Goal: Navigation & Orientation: Find specific page/section

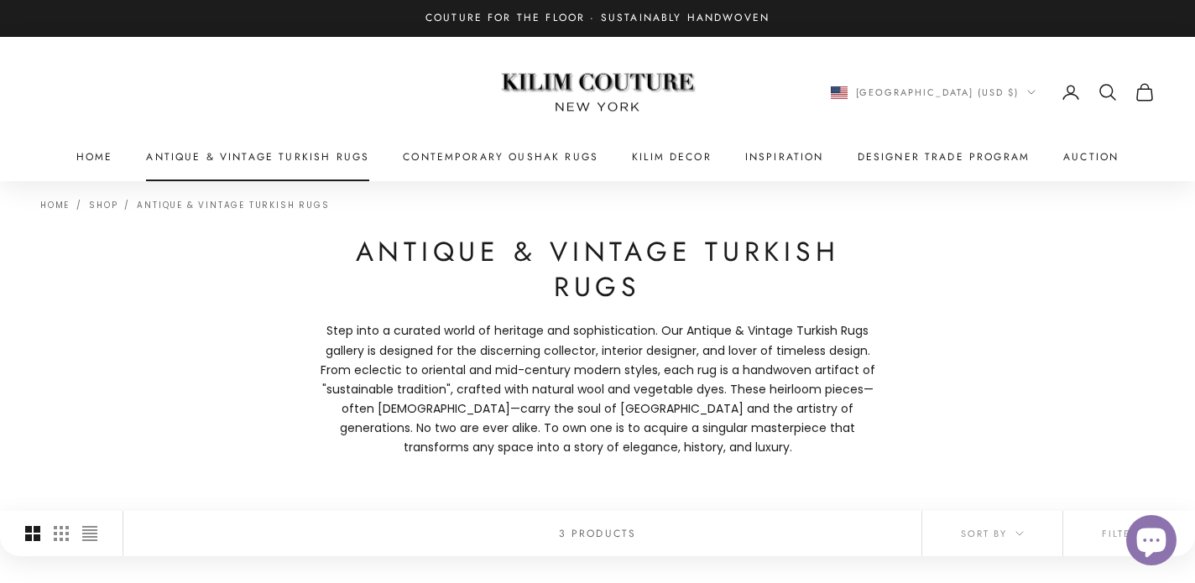
click at [305, 158] on link "Antique & Vintage Turkish Rugs" at bounding box center [257, 157] width 223 height 17
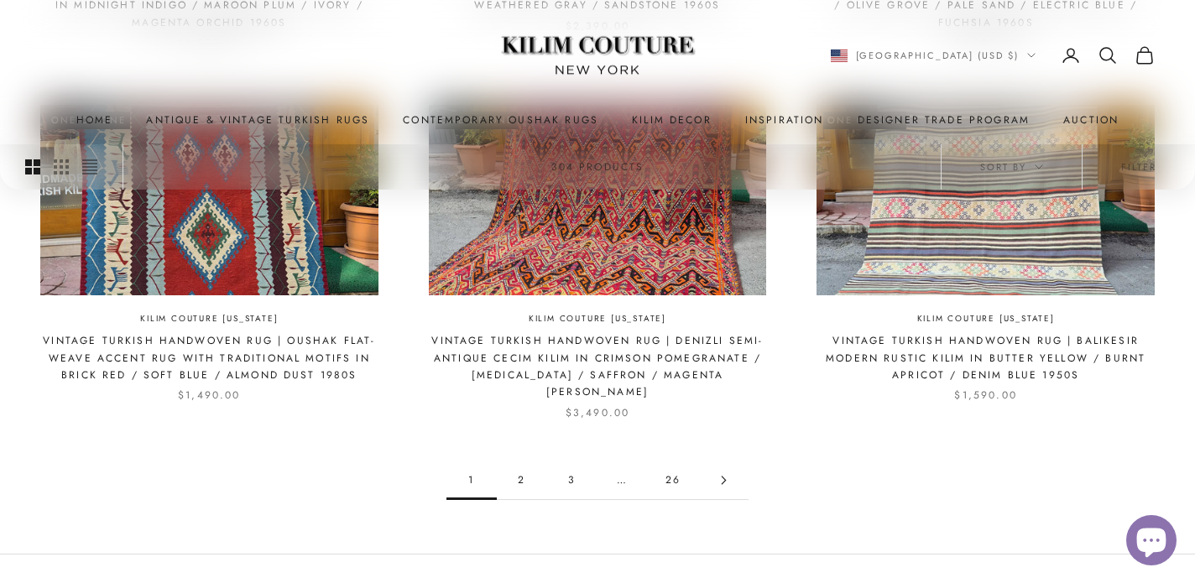
scroll to position [1634, 0]
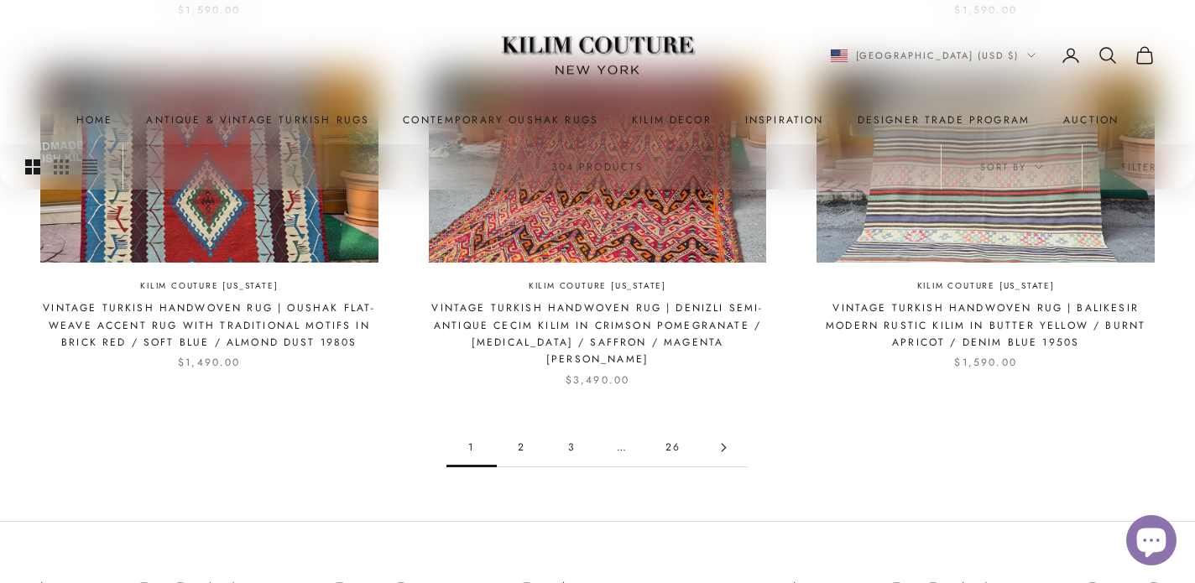
click at [516, 434] on link "2" at bounding box center [522, 448] width 50 height 38
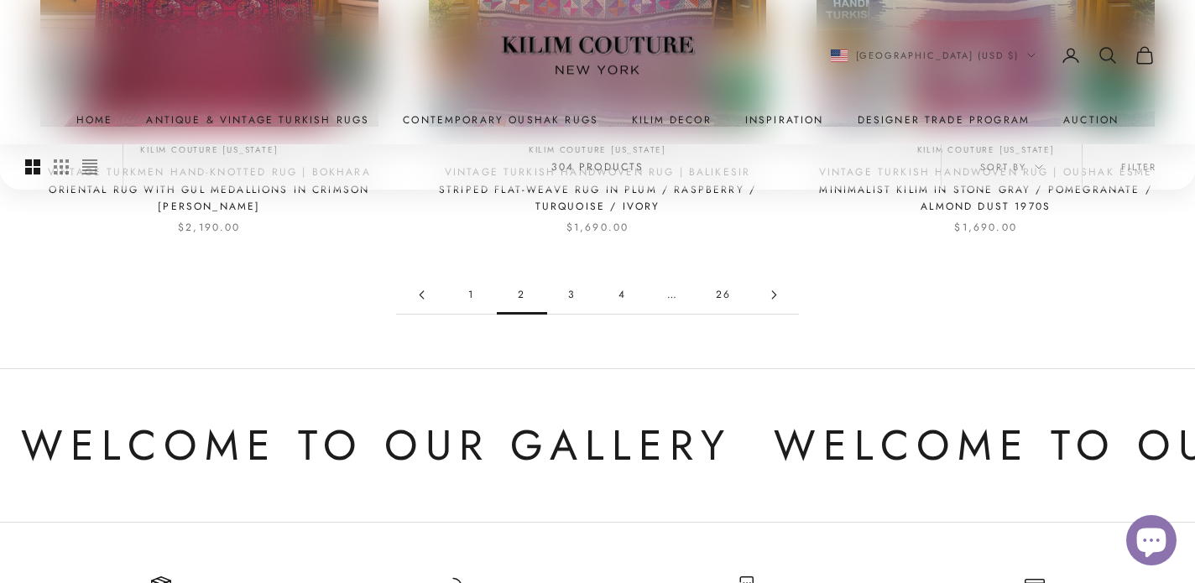
scroll to position [1770, 0]
click at [571, 295] on link "3" at bounding box center [572, 294] width 50 height 38
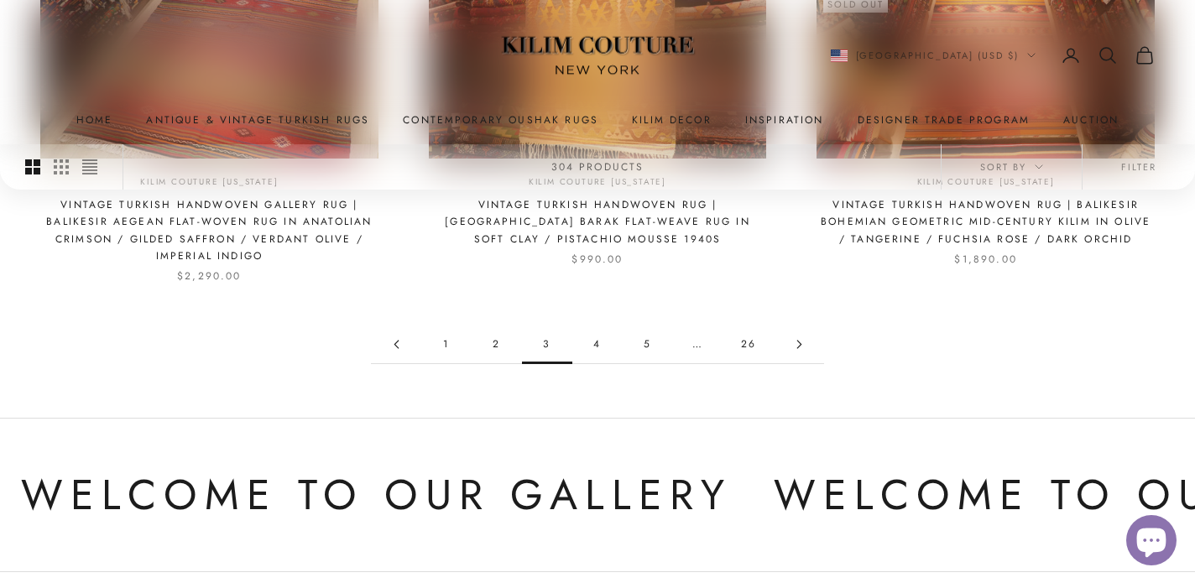
scroll to position [1747, 0]
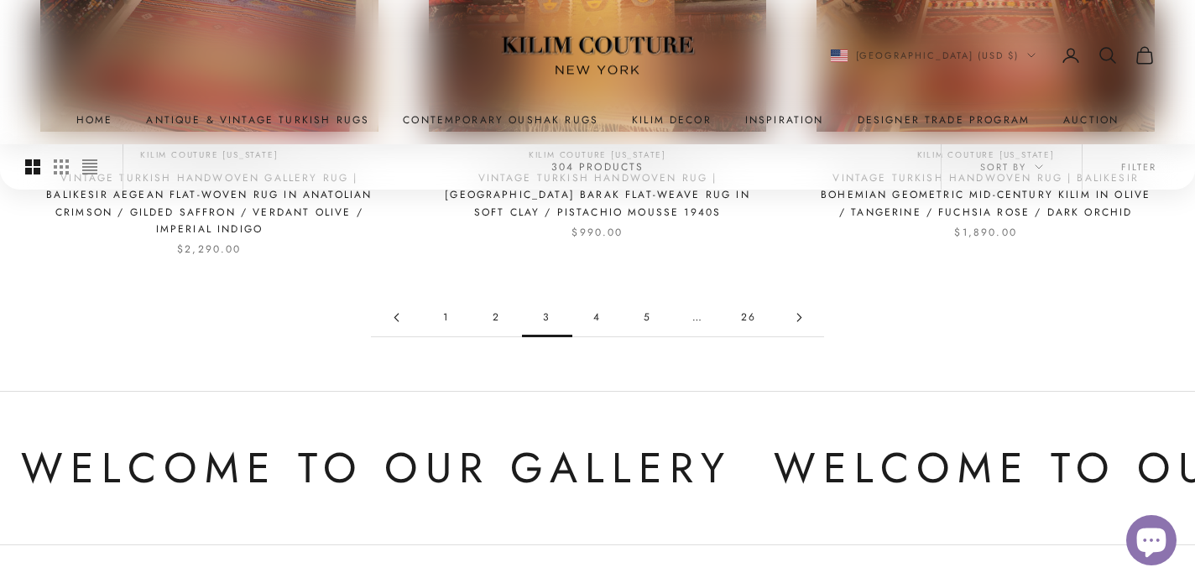
click at [593, 321] on link "4" at bounding box center [597, 318] width 50 height 38
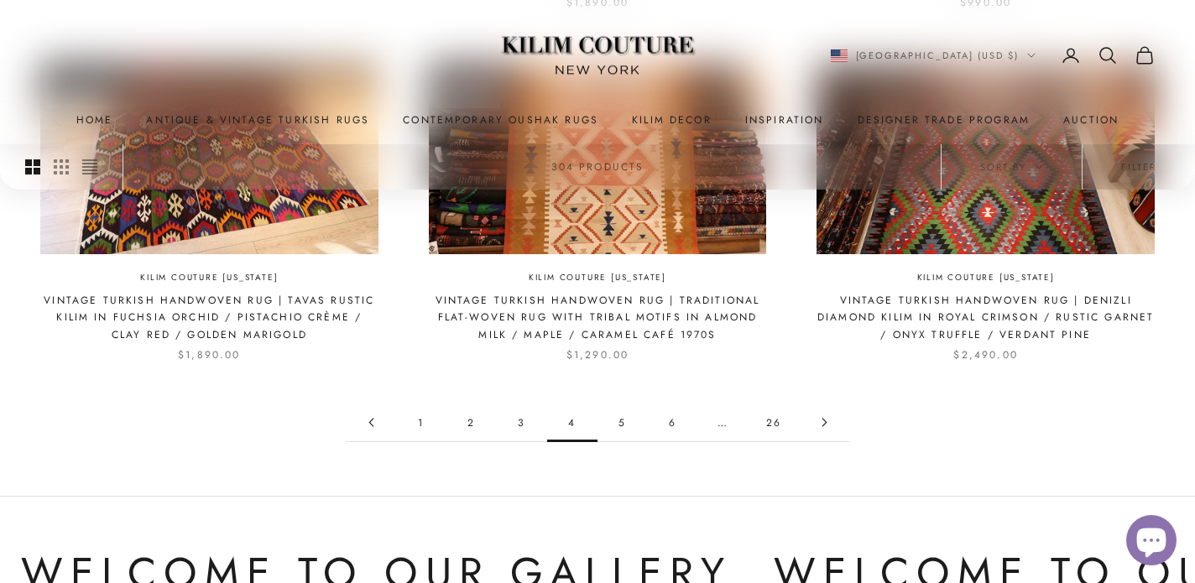
scroll to position [1636, 0]
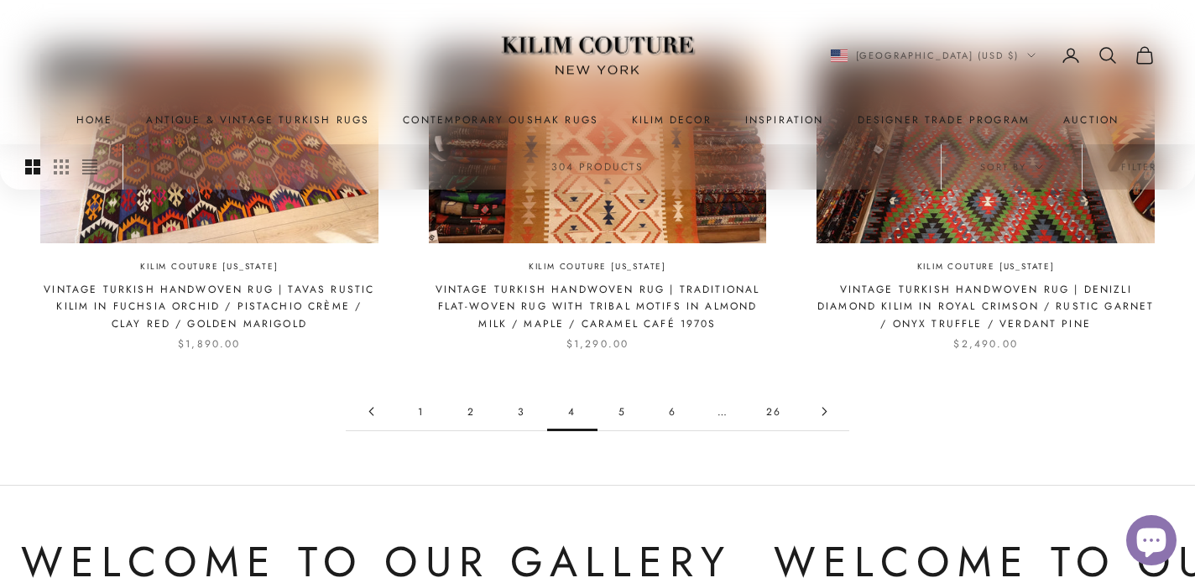
click at [625, 393] on link "5" at bounding box center [622, 412] width 50 height 38
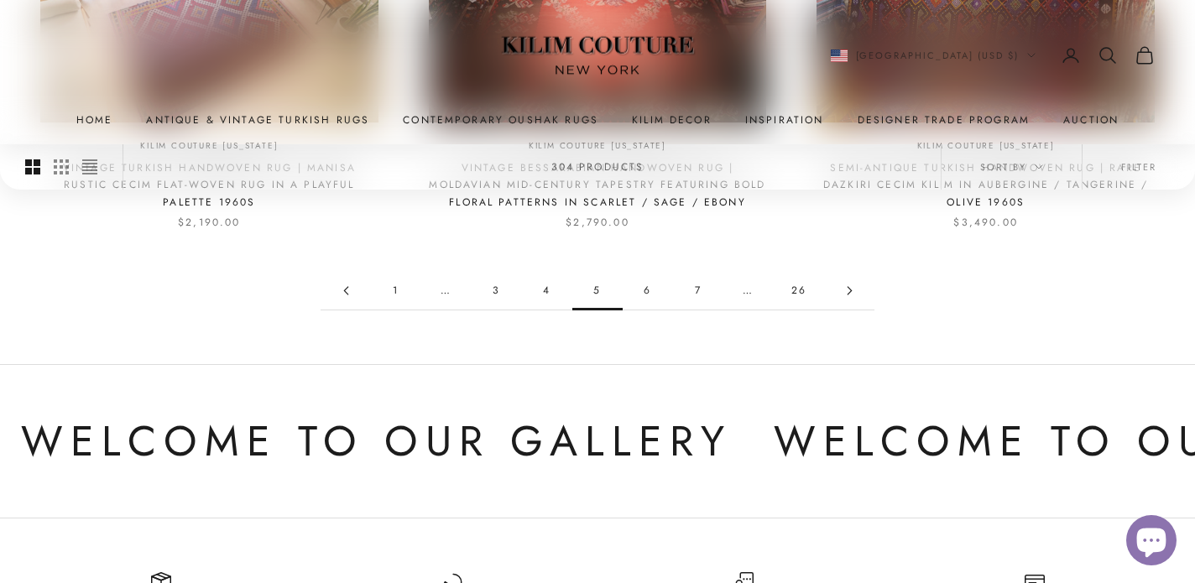
scroll to position [1722, 0]
click at [646, 286] on link "6" at bounding box center [648, 292] width 50 height 38
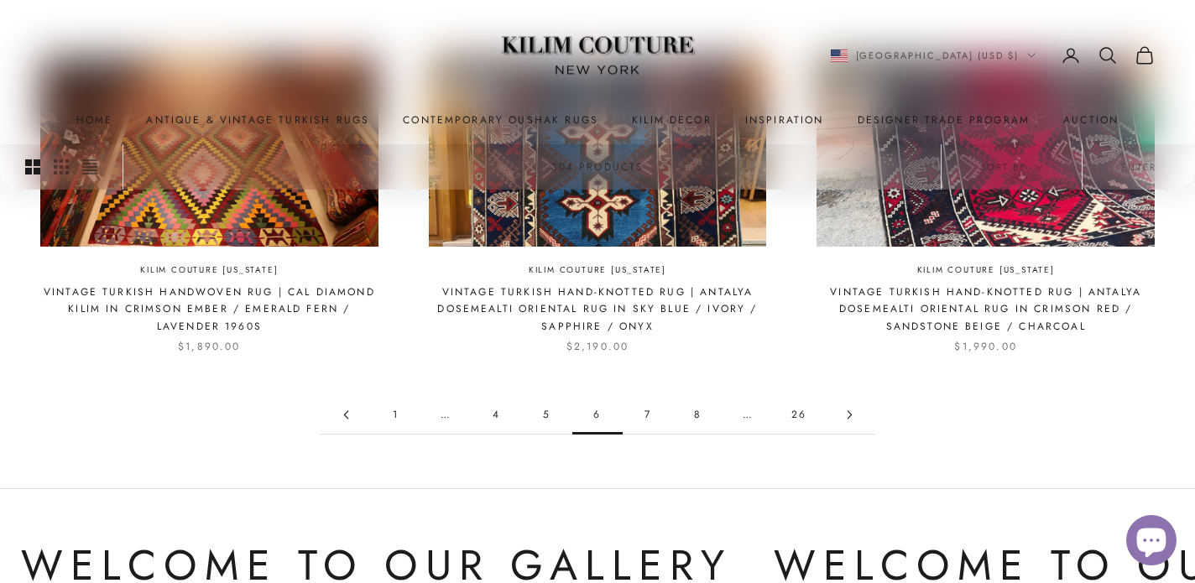
scroll to position [1592, 0]
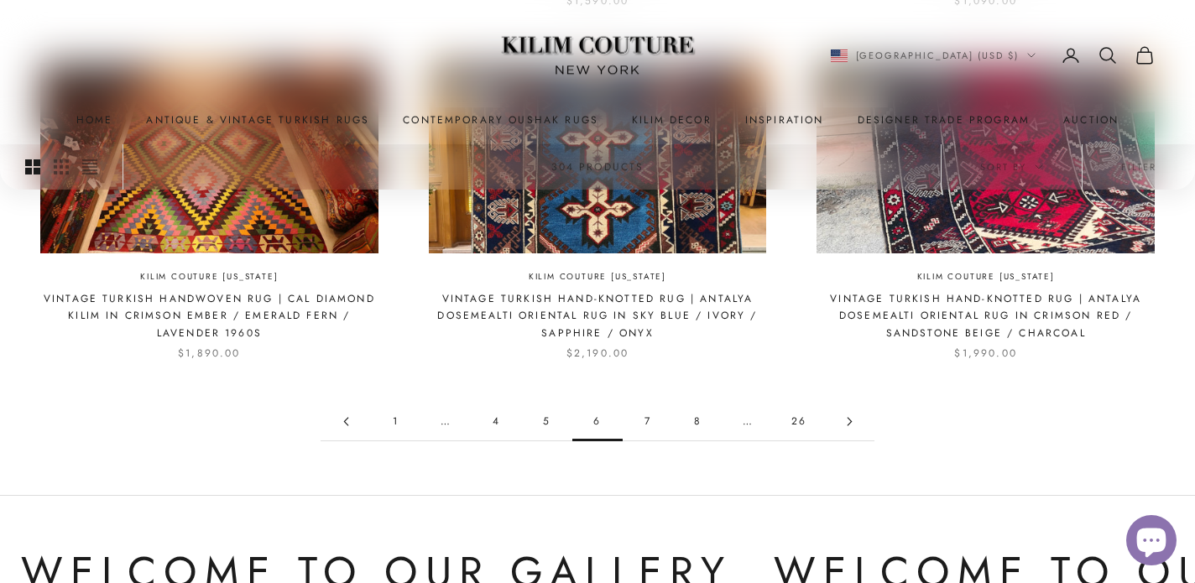
click at [544, 421] on link "5" at bounding box center [547, 422] width 50 height 38
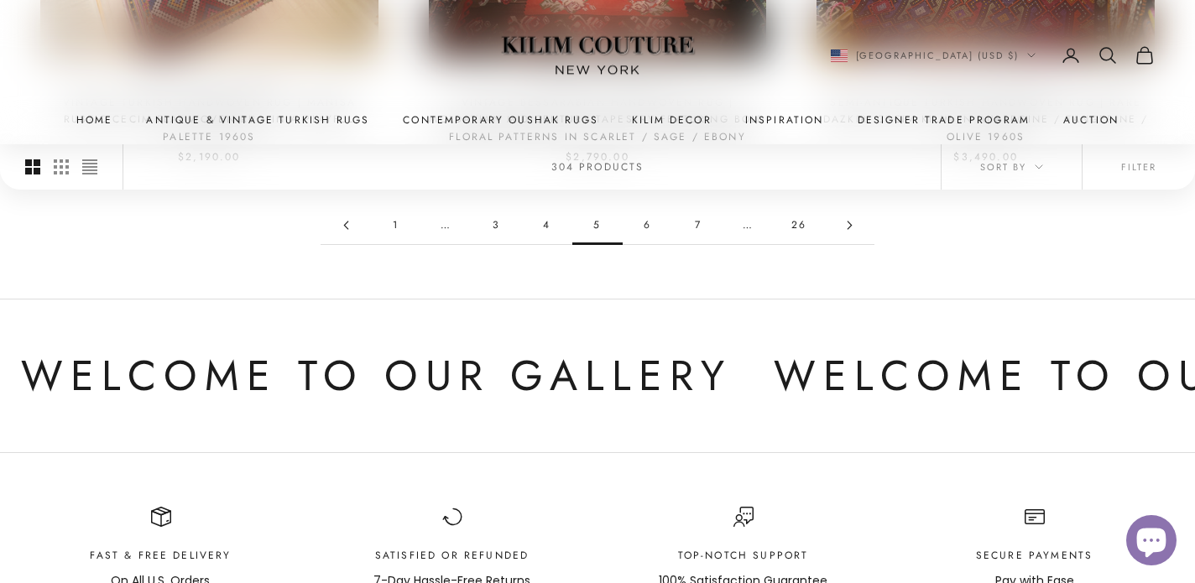
scroll to position [1796, 0]
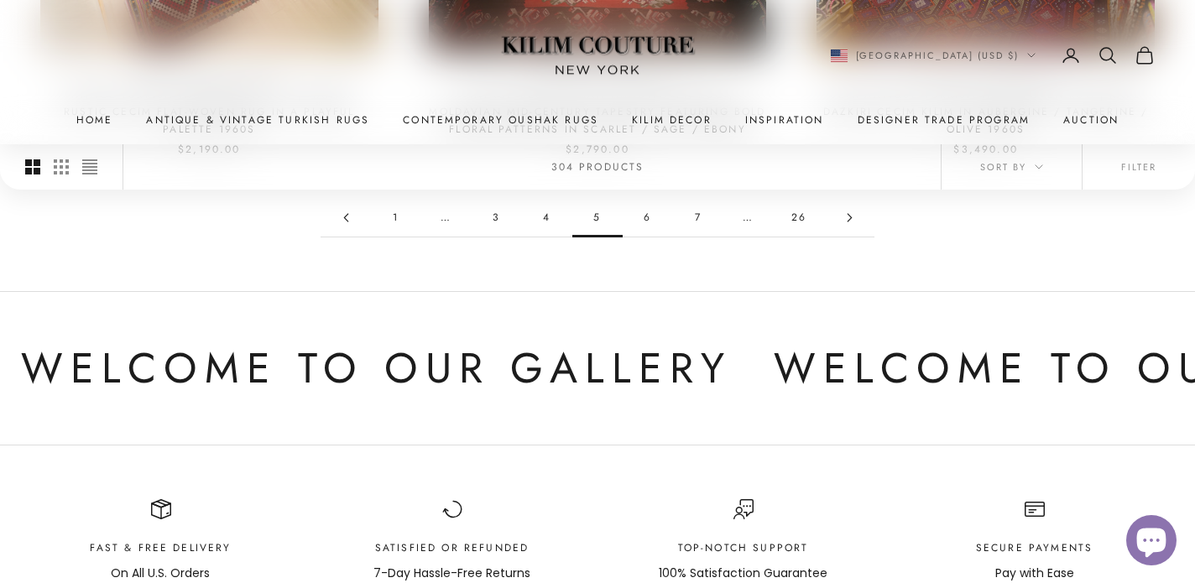
click at [645, 222] on link "6" at bounding box center [648, 218] width 50 height 38
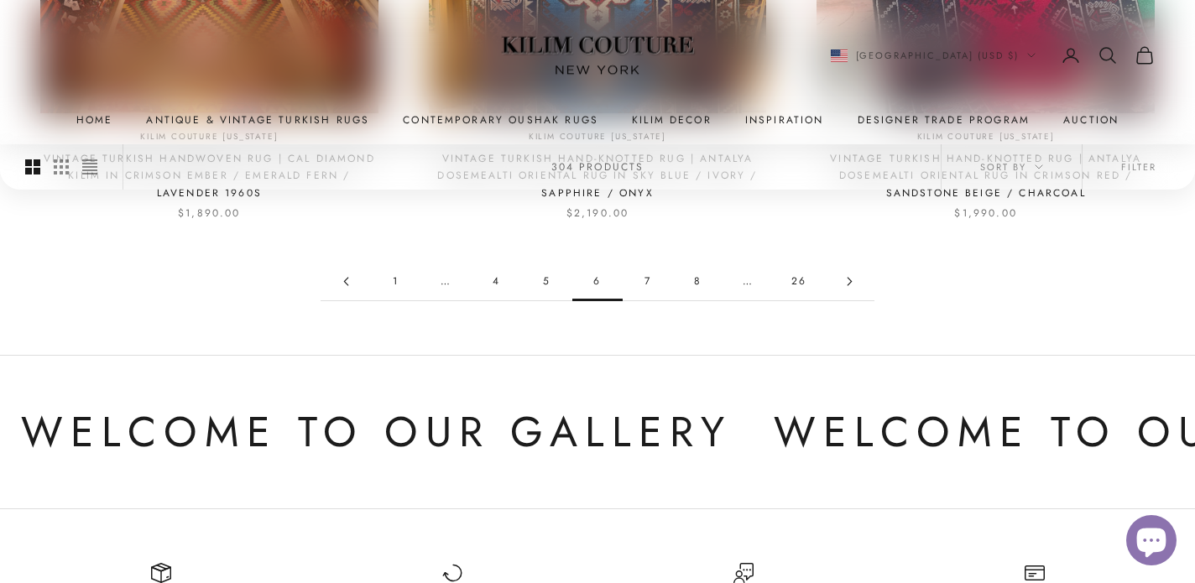
scroll to position [1734, 0]
click at [548, 282] on link "5" at bounding box center [547, 280] width 50 height 38
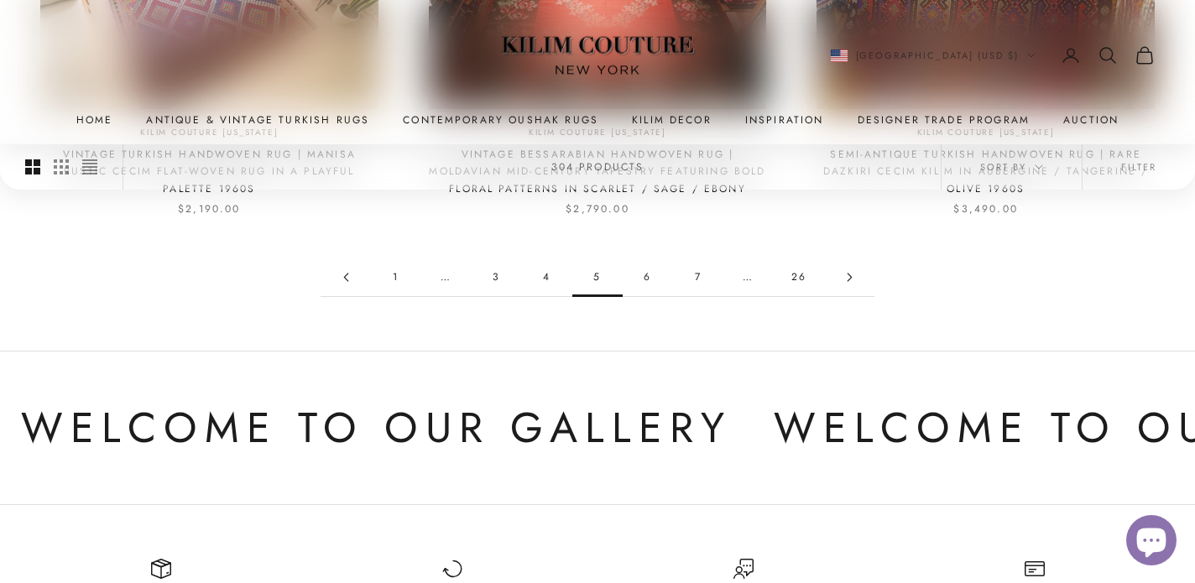
scroll to position [1744, 0]
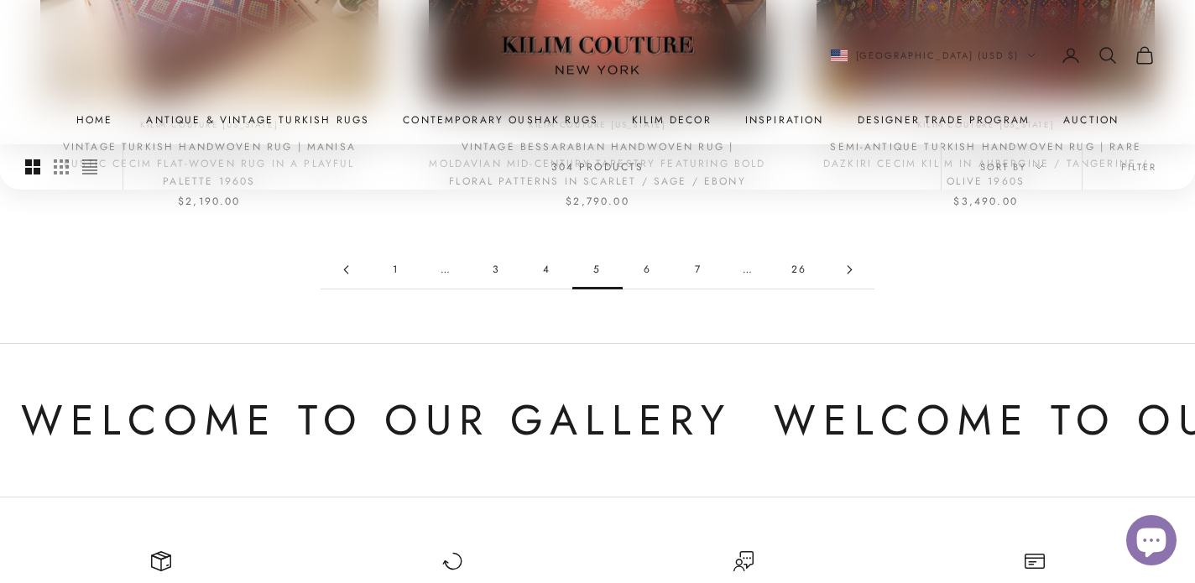
click at [698, 272] on link "7" at bounding box center [698, 270] width 50 height 38
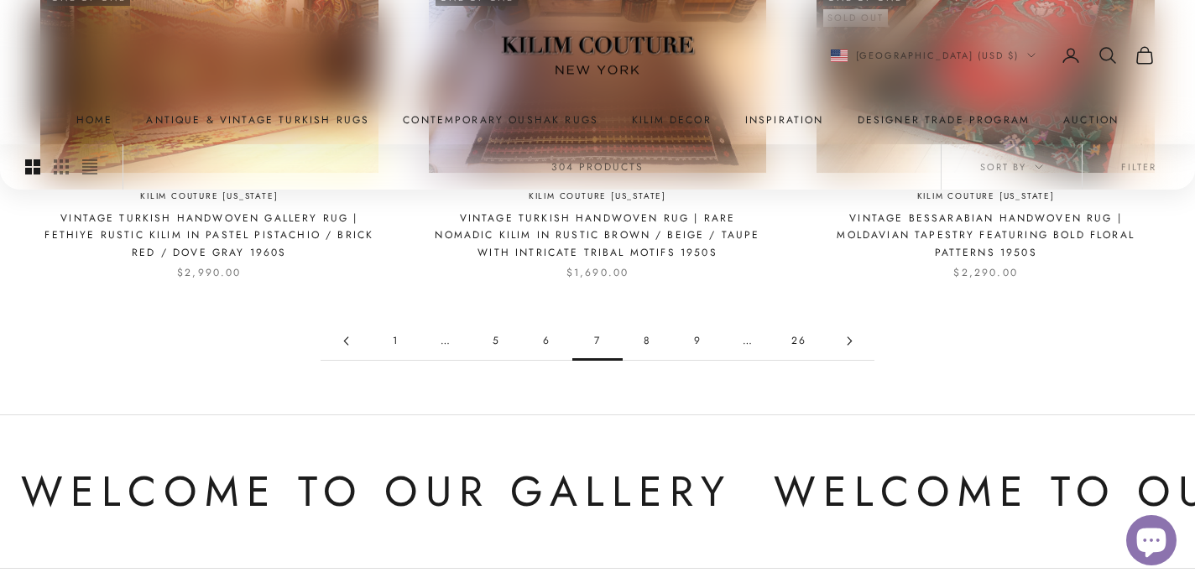
scroll to position [1673, 0]
click at [498, 340] on link "5" at bounding box center [497, 340] width 50 height 38
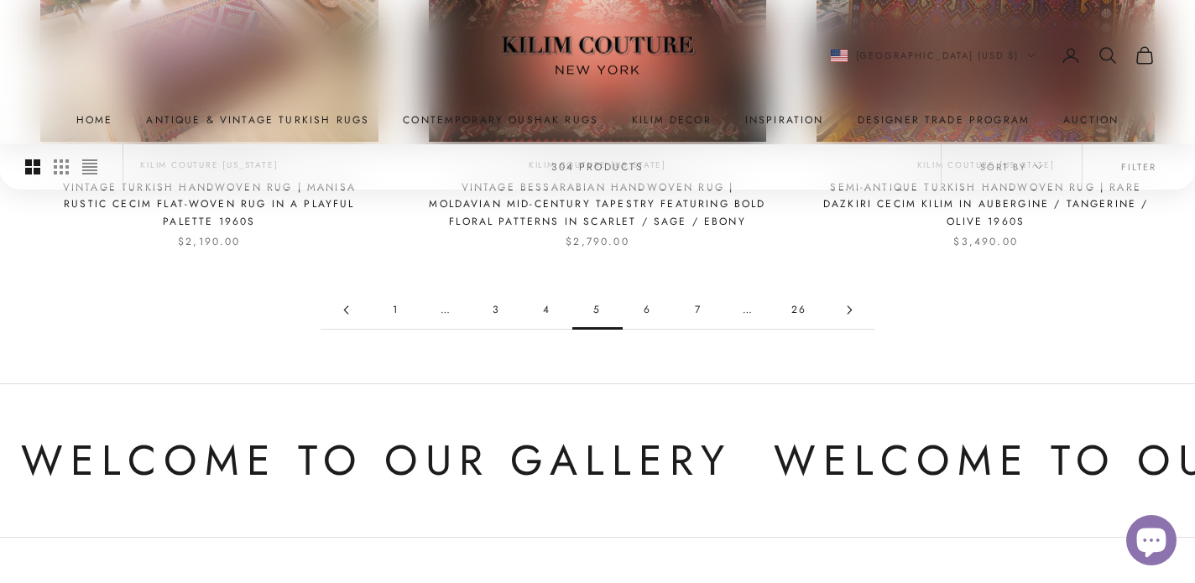
scroll to position [1704, 0]
click at [550, 304] on link "4" at bounding box center [547, 309] width 50 height 38
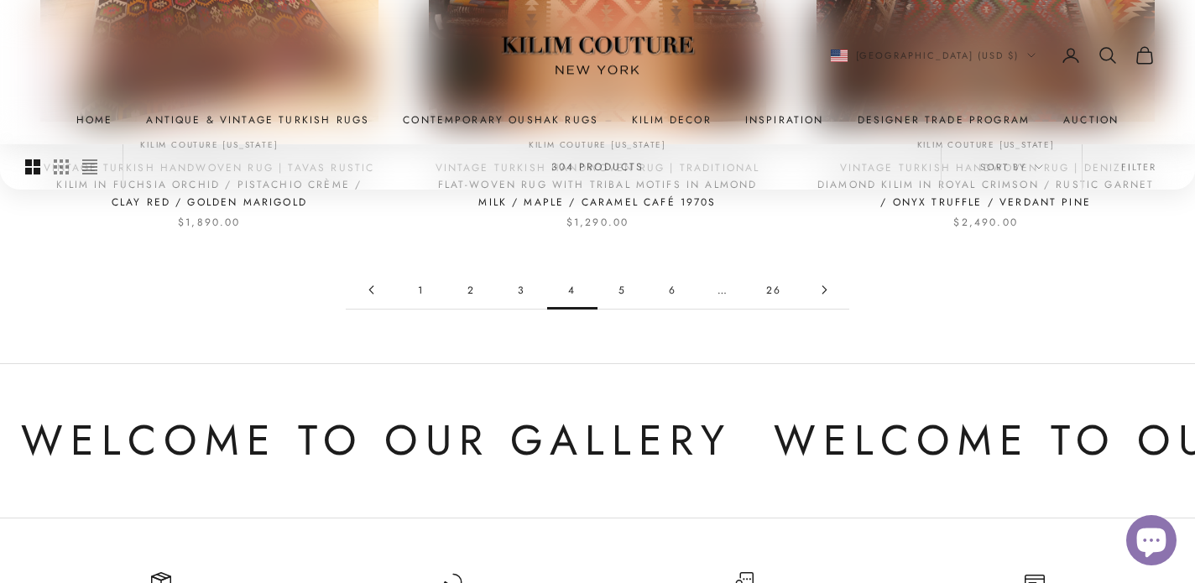
scroll to position [1768, 0]
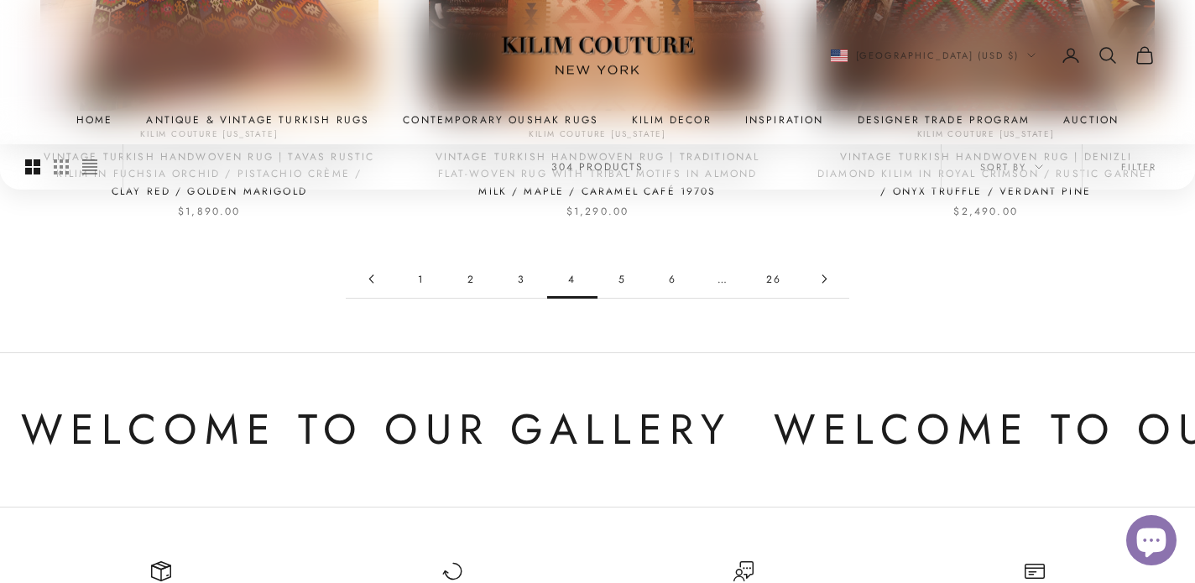
click at [524, 260] on link "3" at bounding box center [522, 279] width 50 height 38
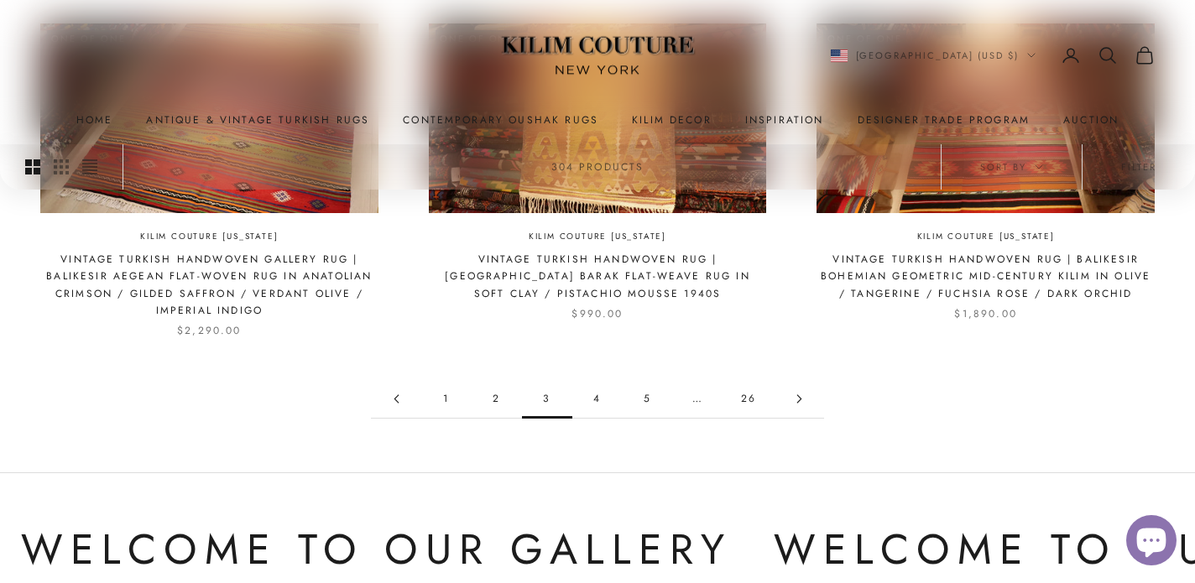
scroll to position [1665, 0]
click at [492, 391] on link "2" at bounding box center [497, 400] width 50 height 38
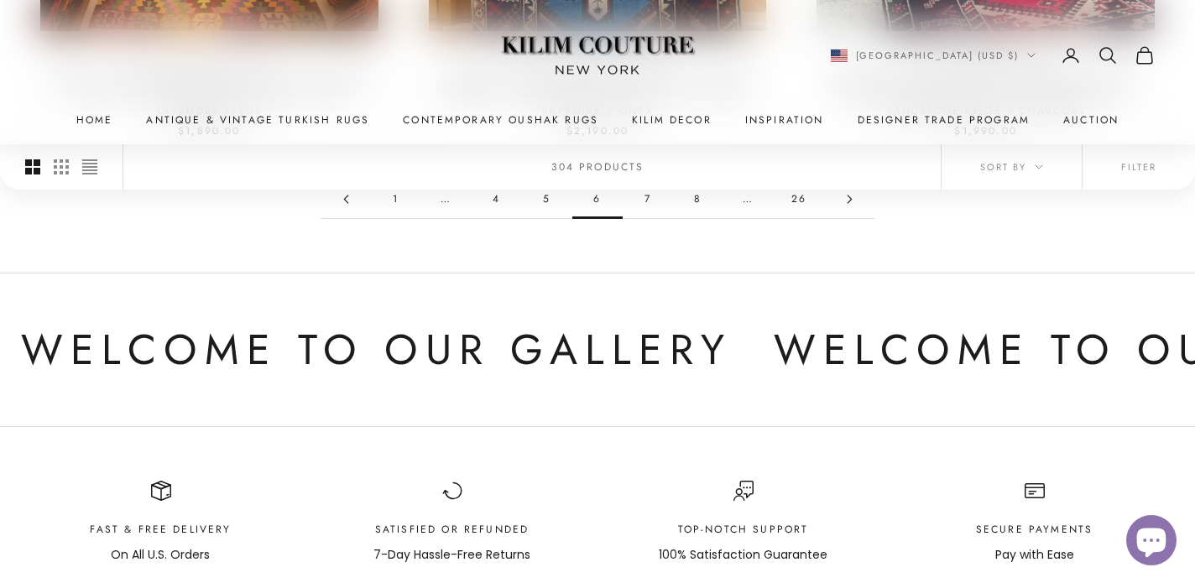
scroll to position [1625, 0]
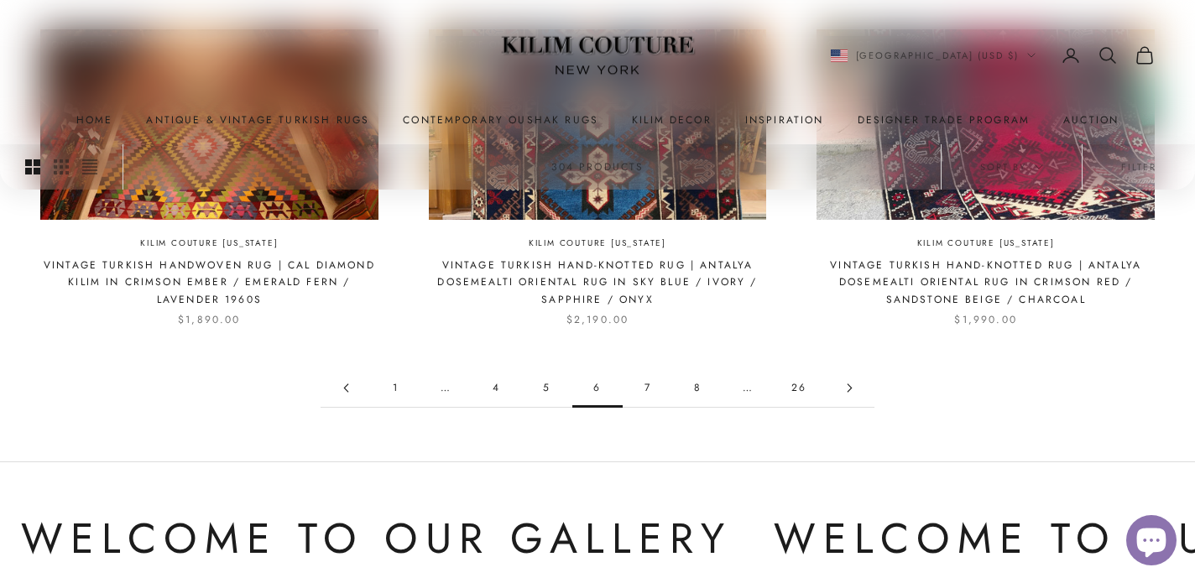
click at [699, 390] on link "8" at bounding box center [698, 388] width 50 height 38
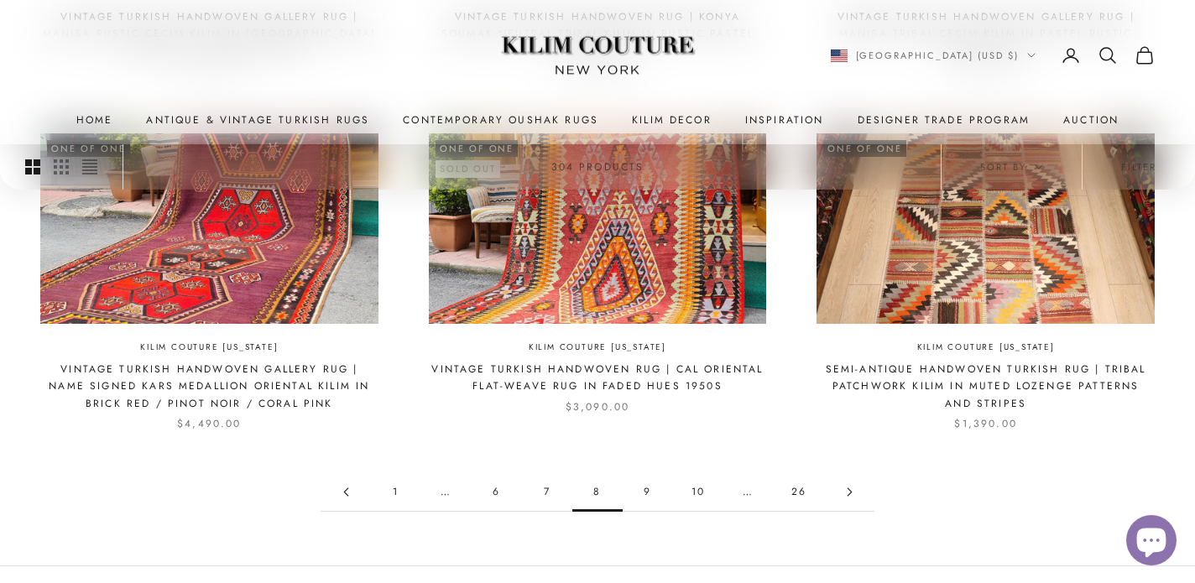
scroll to position [1563, 0]
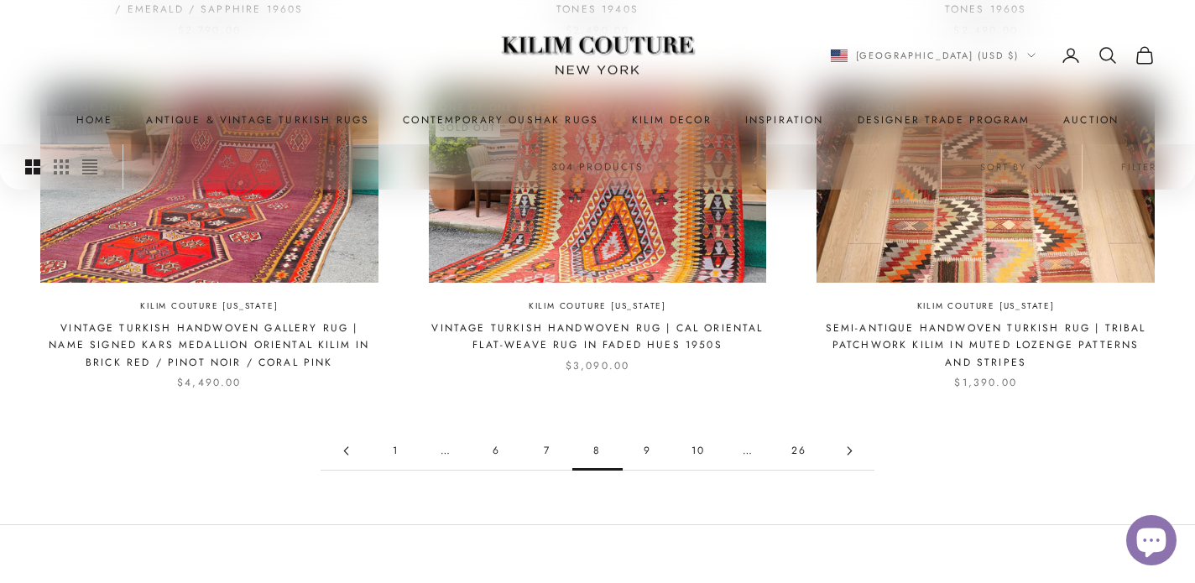
click at [545, 450] on link "7" at bounding box center [547, 451] width 50 height 38
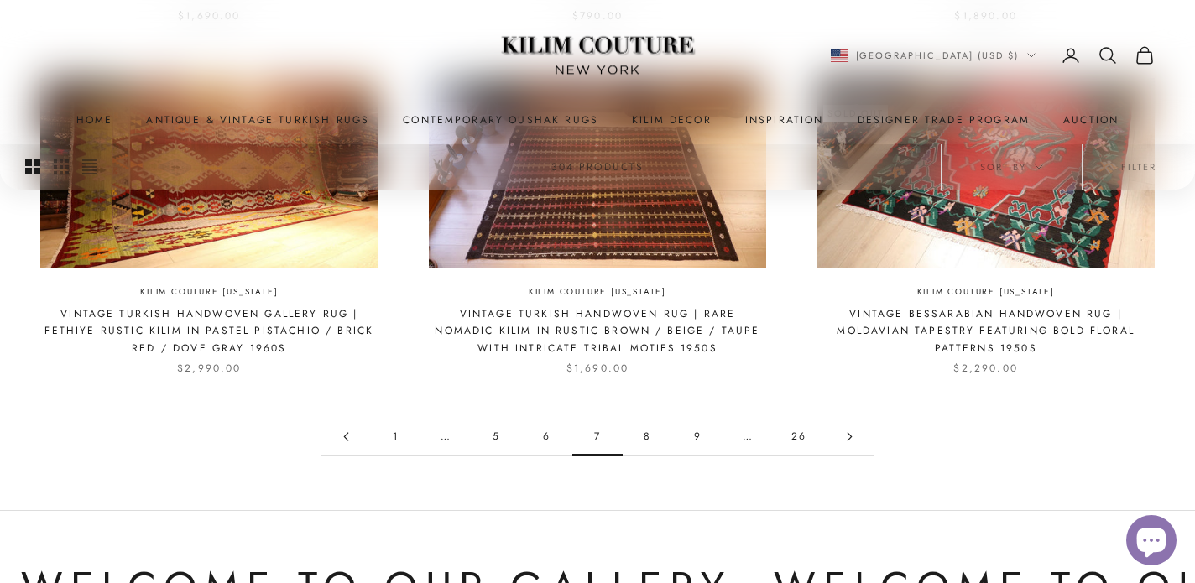
scroll to position [1581, 0]
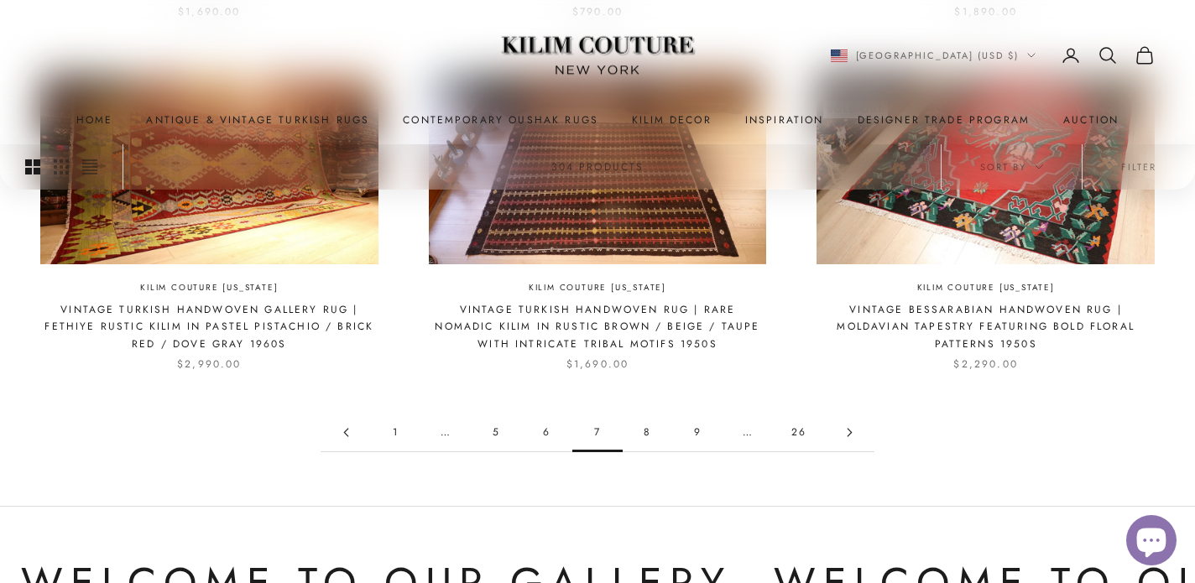
click at [699, 441] on link "9" at bounding box center [698, 433] width 50 height 38
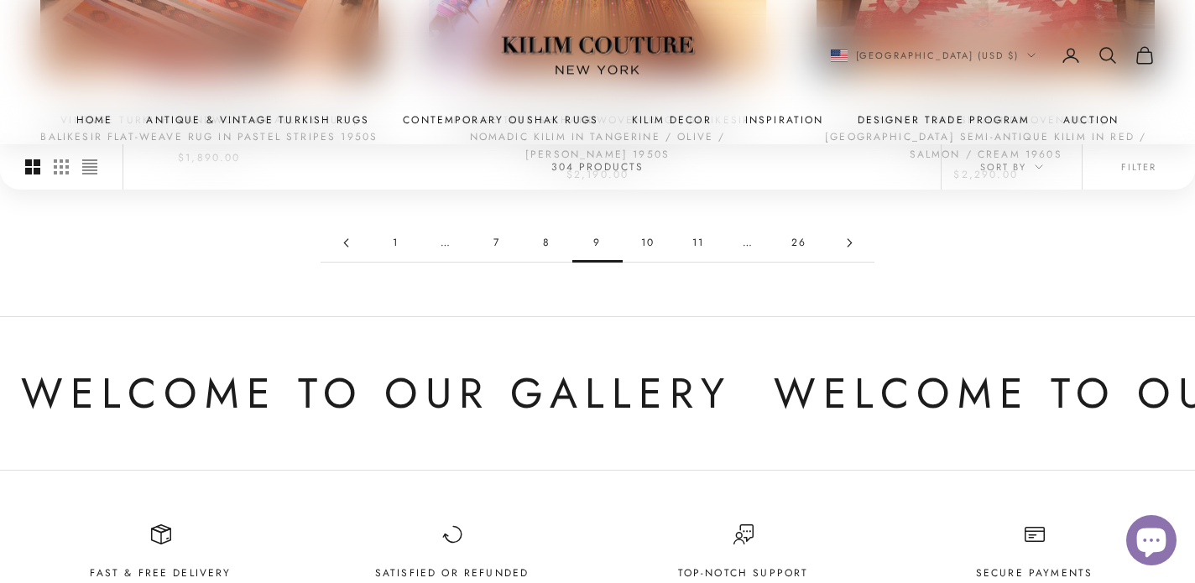
scroll to position [1693, 0]
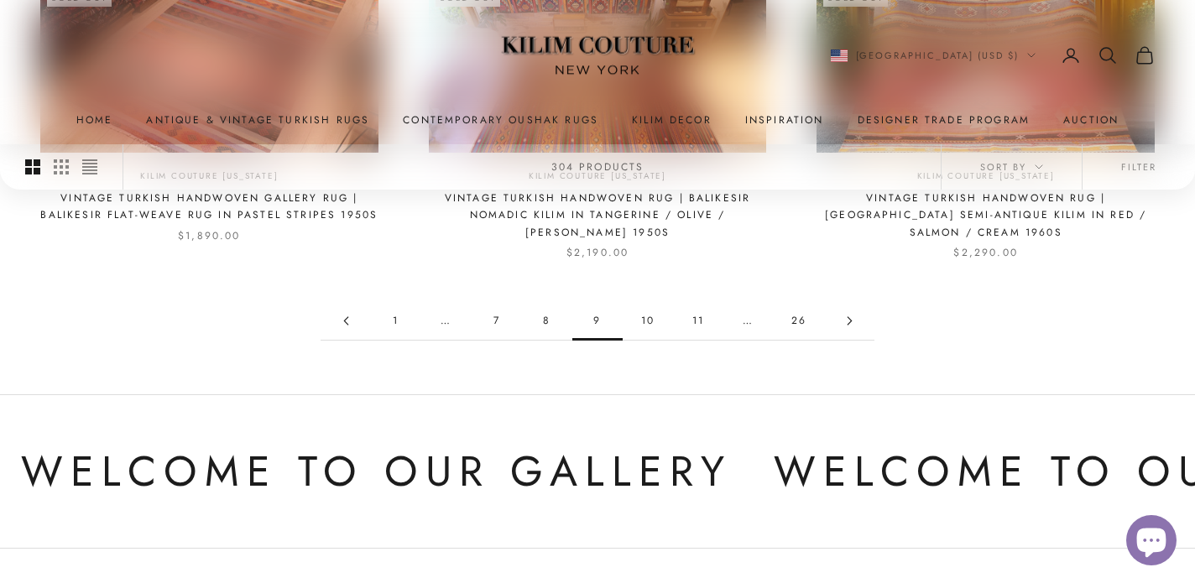
click at [650, 308] on link "10" at bounding box center [648, 321] width 50 height 38
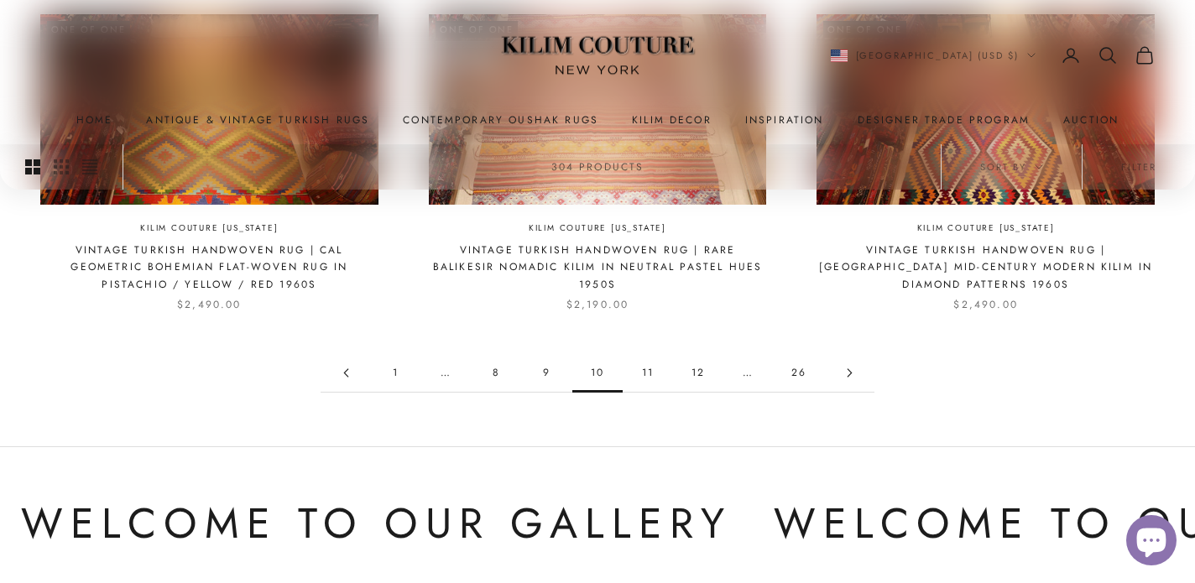
scroll to position [1637, 0]
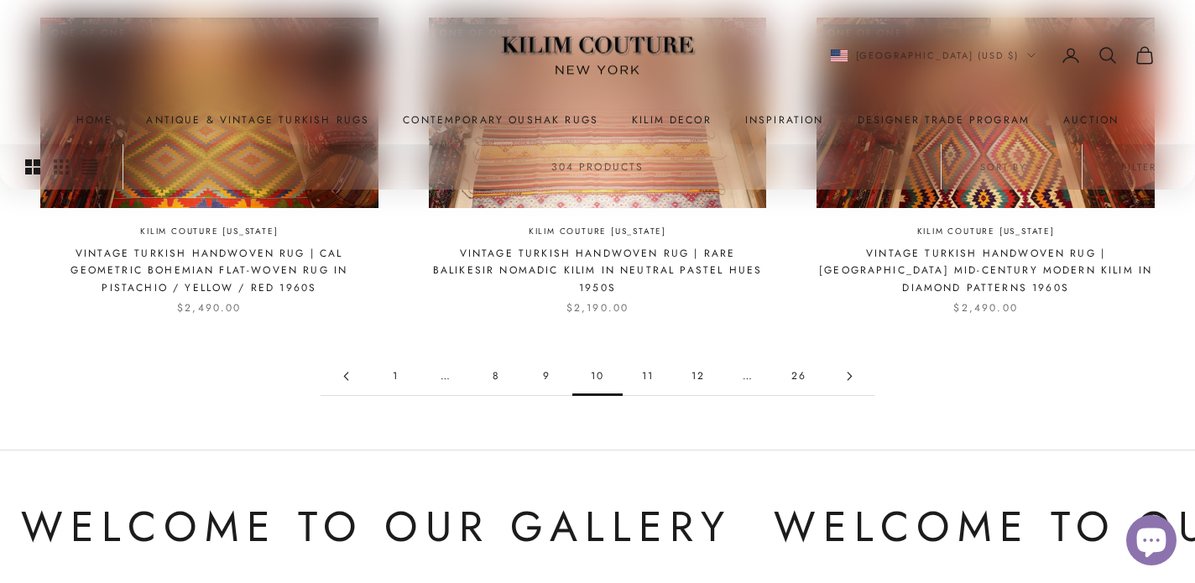
click at [644, 374] on link "11" at bounding box center [648, 376] width 50 height 38
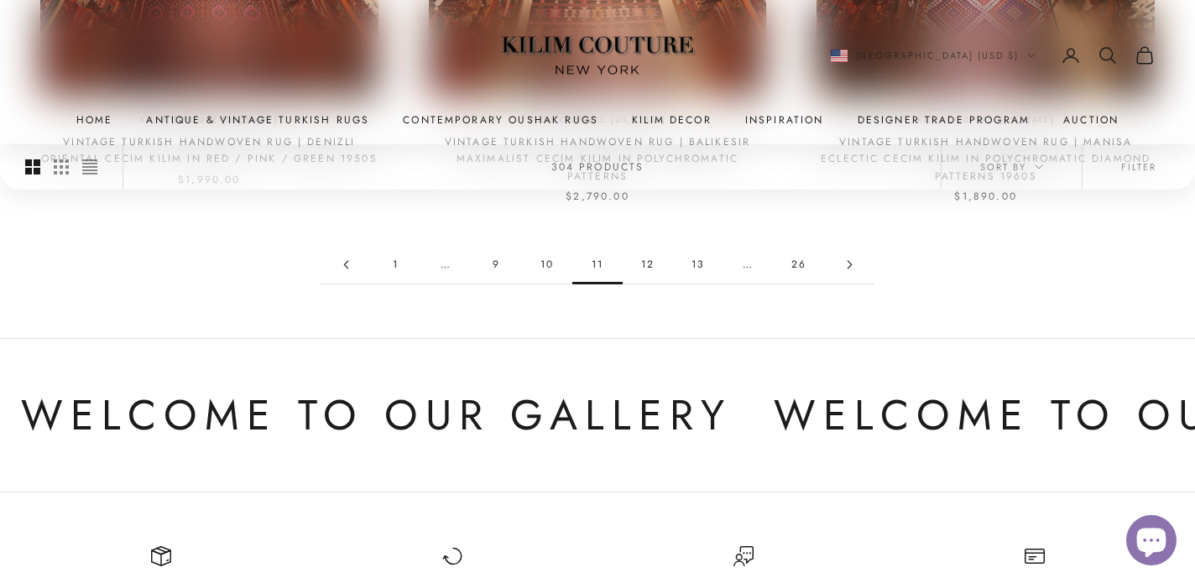
scroll to position [1750, 0]
click at [649, 262] on link "12" at bounding box center [648, 263] width 50 height 38
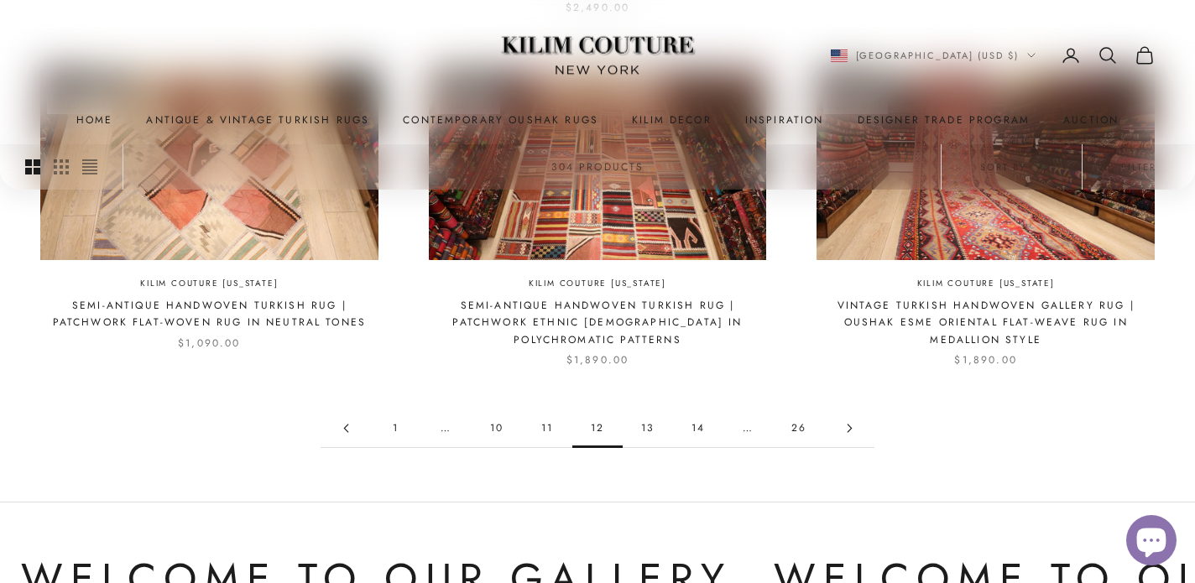
scroll to position [1587, 0]
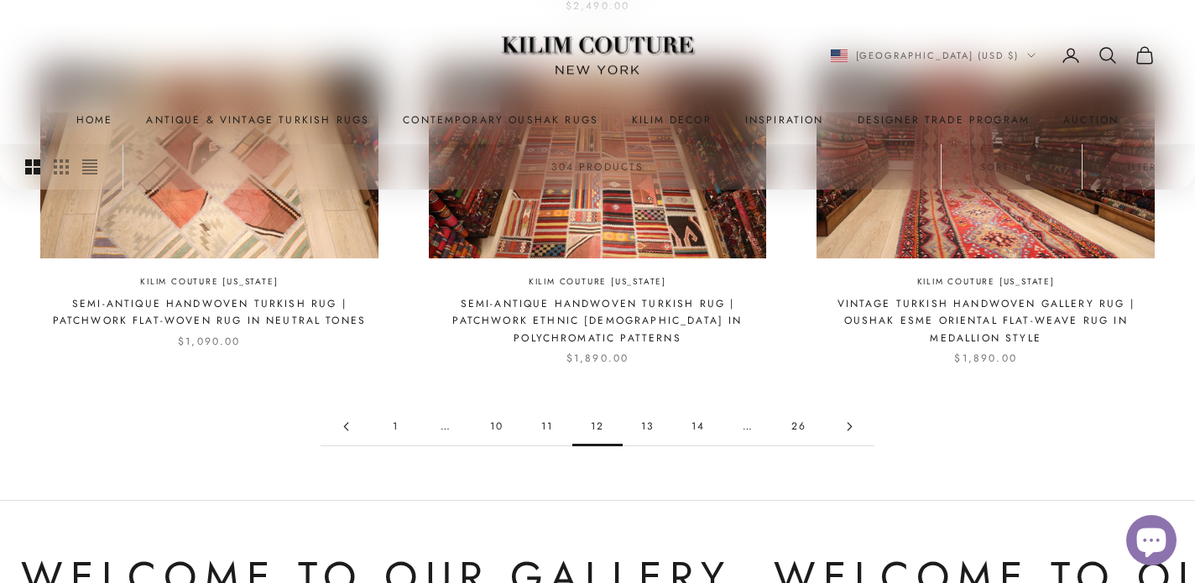
click at [650, 427] on link "13" at bounding box center [648, 427] width 50 height 38
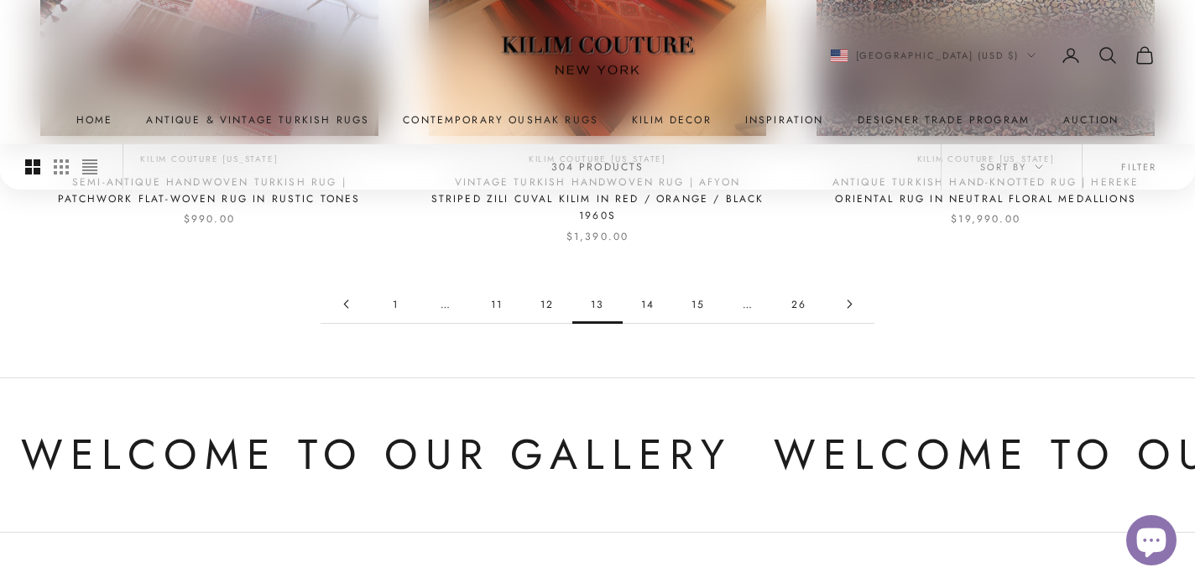
scroll to position [1694, 0]
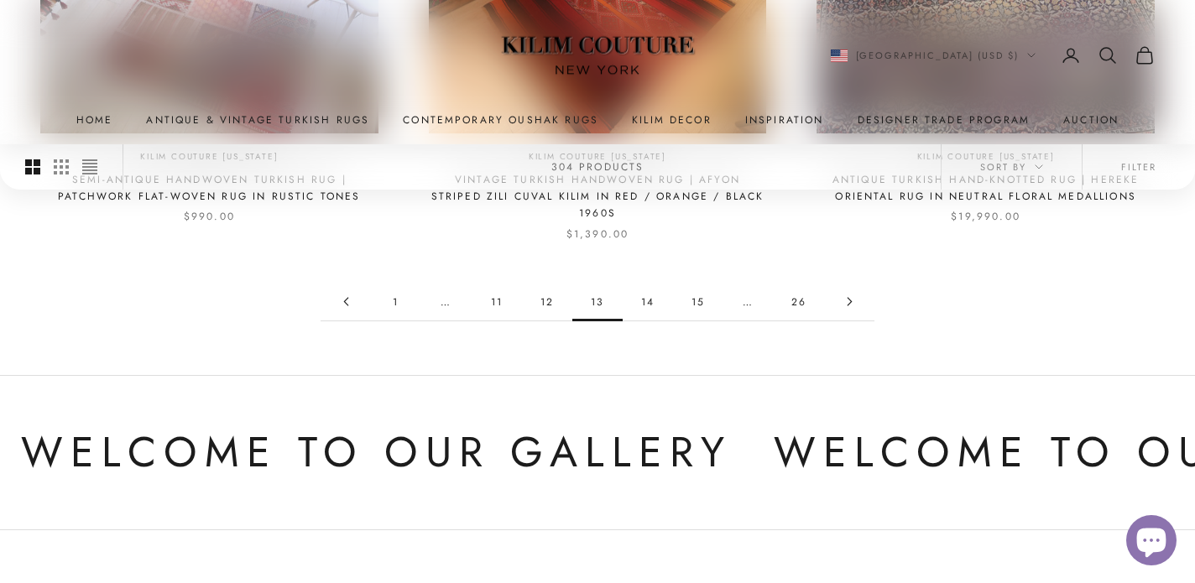
click at [396, 290] on link "1" at bounding box center [396, 302] width 50 height 38
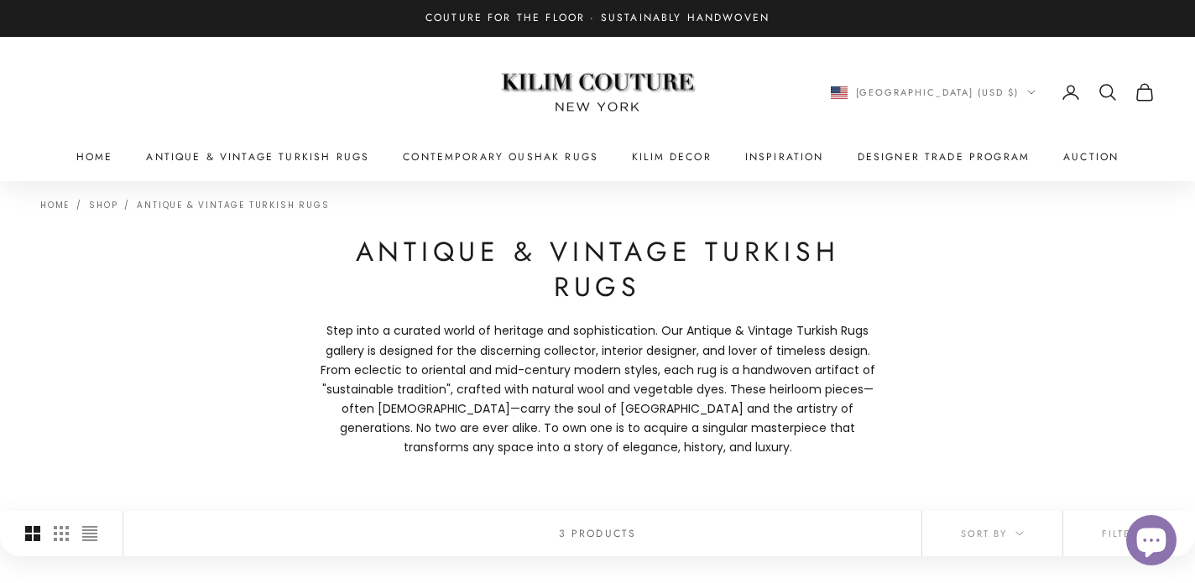
click at [624, 89] on img at bounding box center [598, 93] width 210 height 80
